Goal: Information Seeking & Learning: Find specific fact

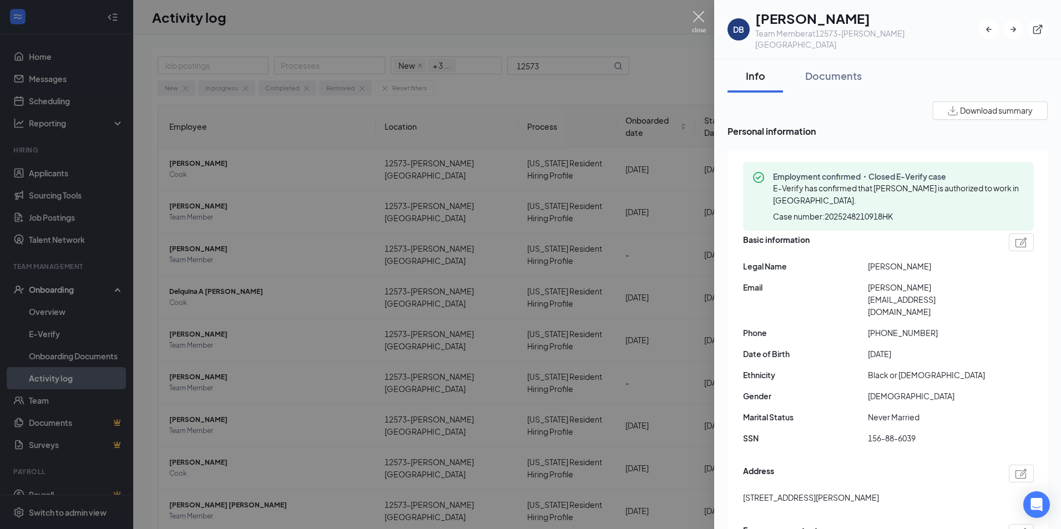
click at [696, 17] on img at bounding box center [699, 22] width 14 height 22
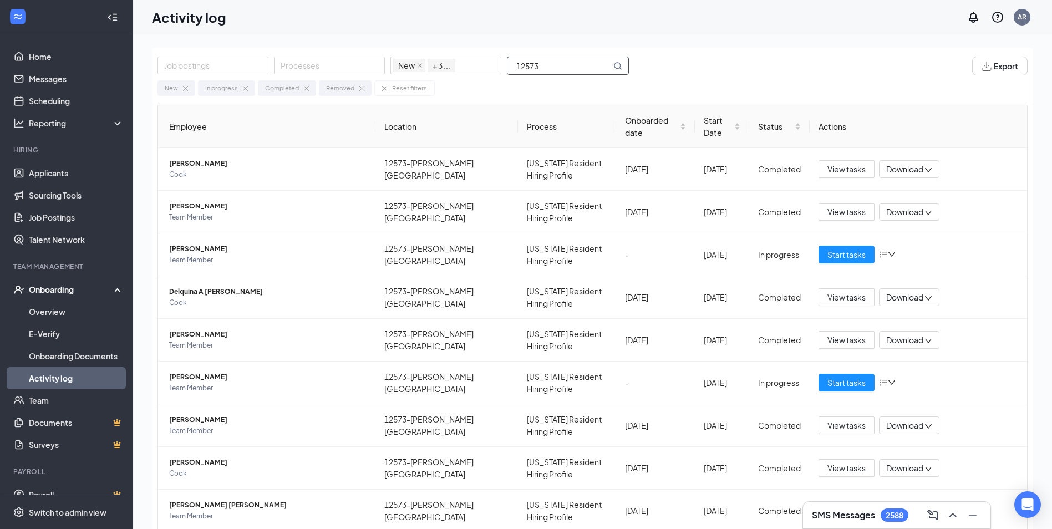
drag, startPoint x: 569, startPoint y: 60, endPoint x: 449, endPoint y: 8, distance: 130.2
click at [449, 8] on div "Activity log AR SMS Messages 2588 Job postings Processes New In progress Comple…" at bounding box center [592, 289] width 919 height 579
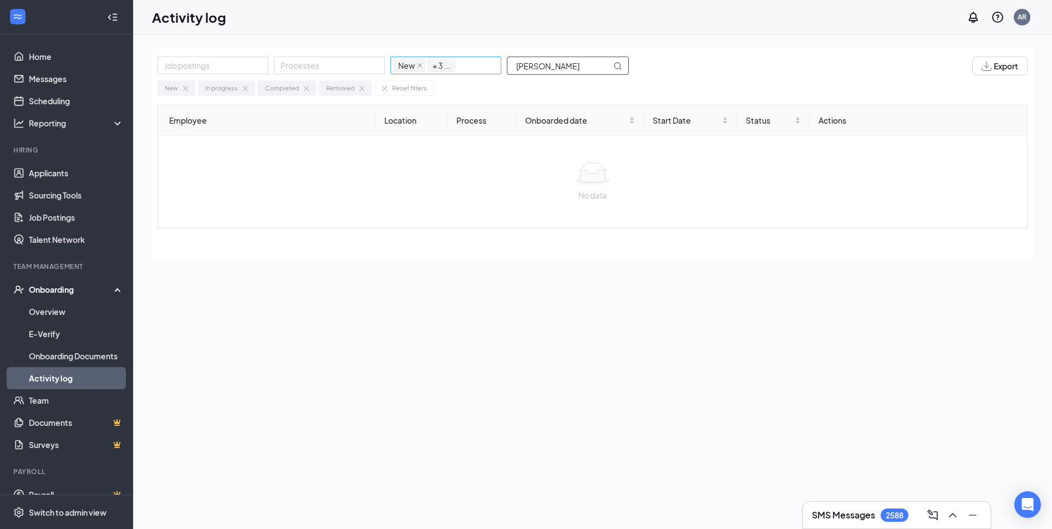
drag, startPoint x: 561, startPoint y: 64, endPoint x: 423, endPoint y: 64, distance: 138.2
click at [423, 64] on div "Job postings Processes New In progress Completed Removed + 3 ... [PERSON_NAME]" at bounding box center [399, 66] width 483 height 19
type input "[PERSON_NAME]"
